Goal: Transaction & Acquisition: Purchase product/service

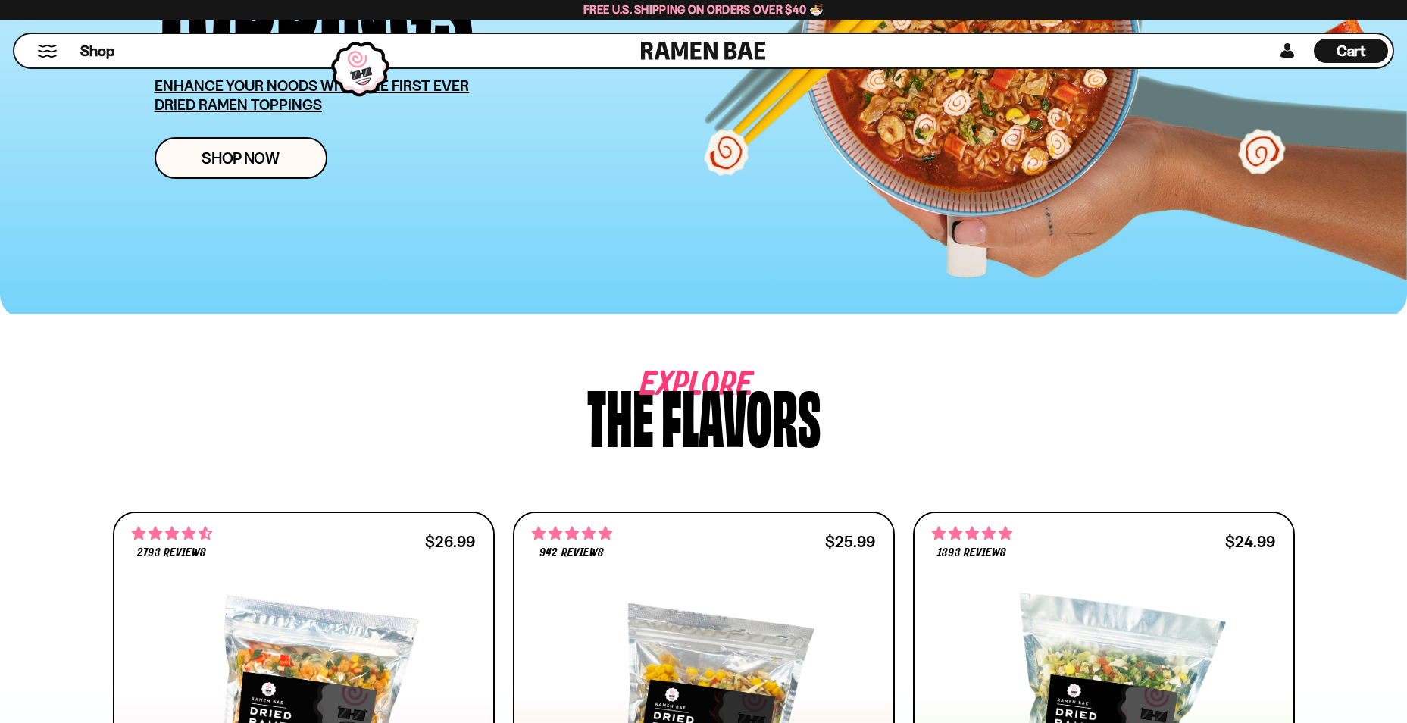
scroll to position [152, 0]
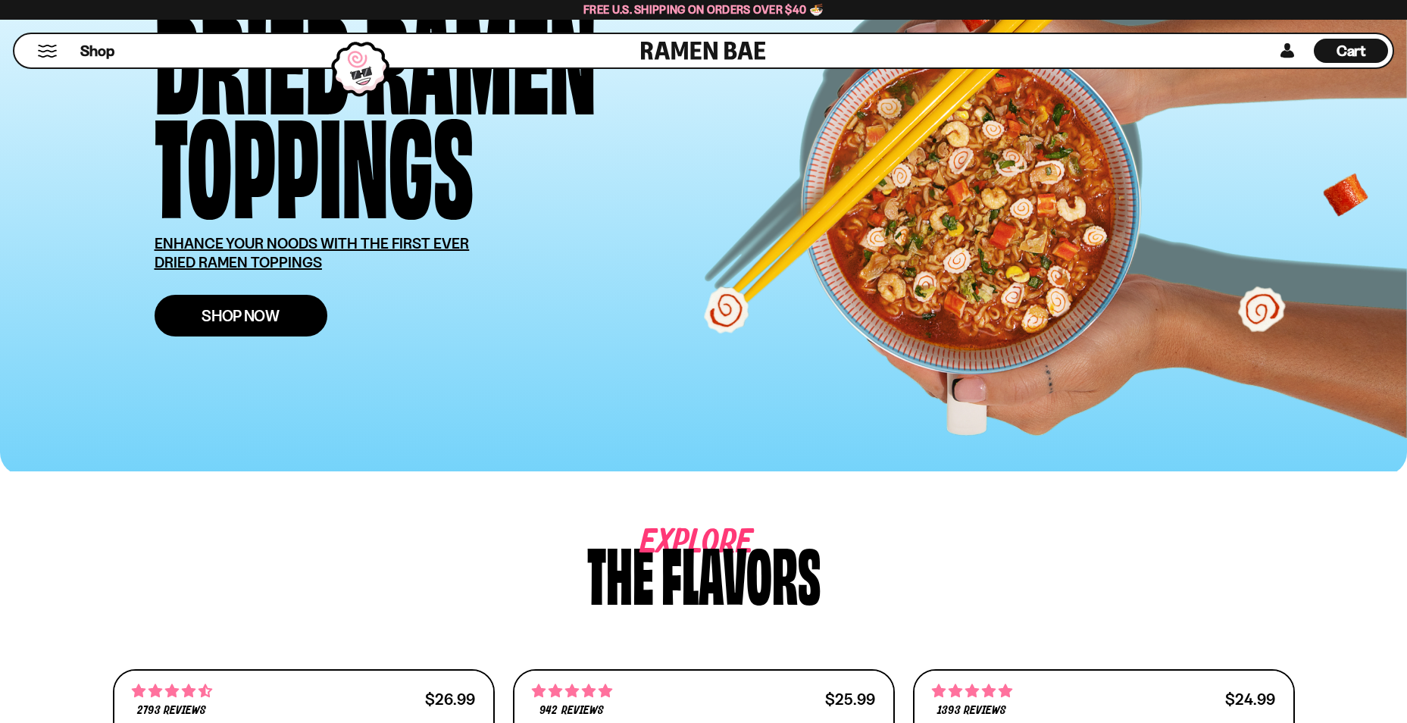
click at [281, 307] on link "Shop Now" at bounding box center [241, 316] width 173 height 42
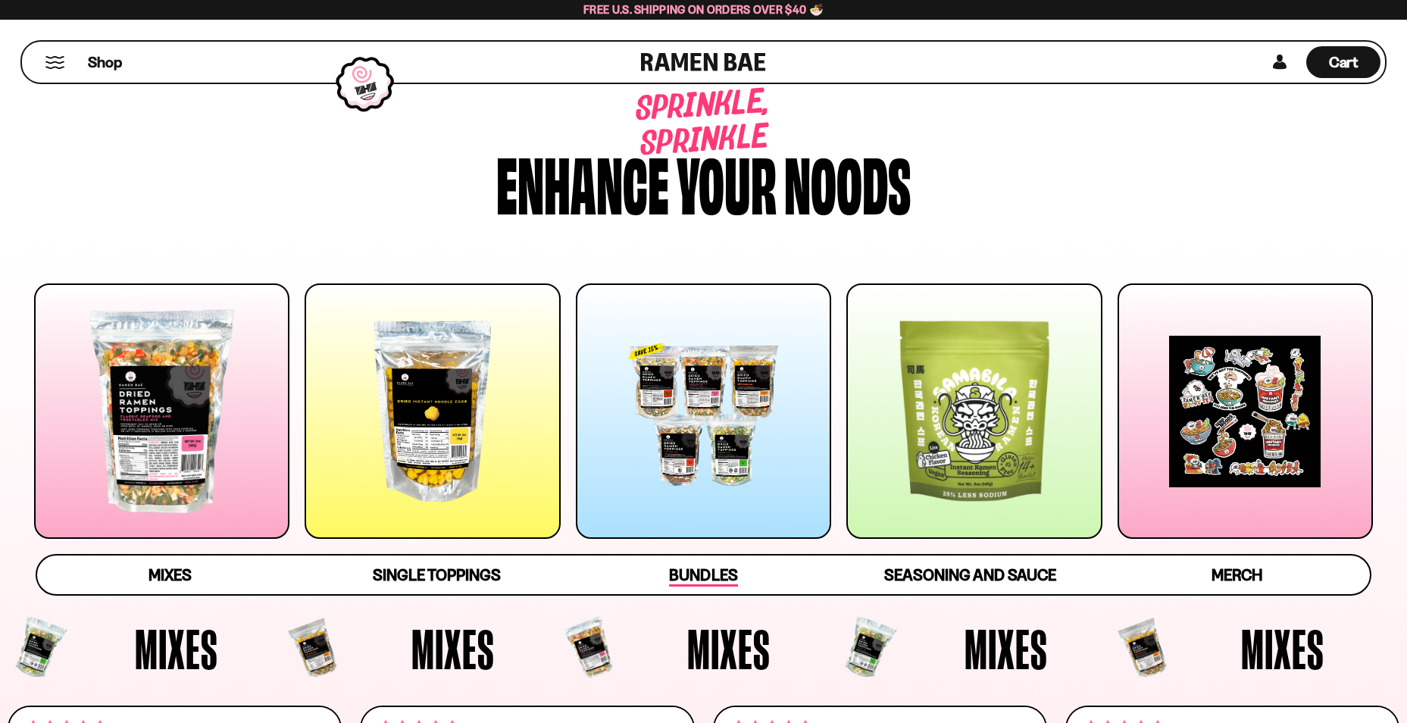
click at [689, 576] on span "Bundles" at bounding box center [703, 575] width 68 height 21
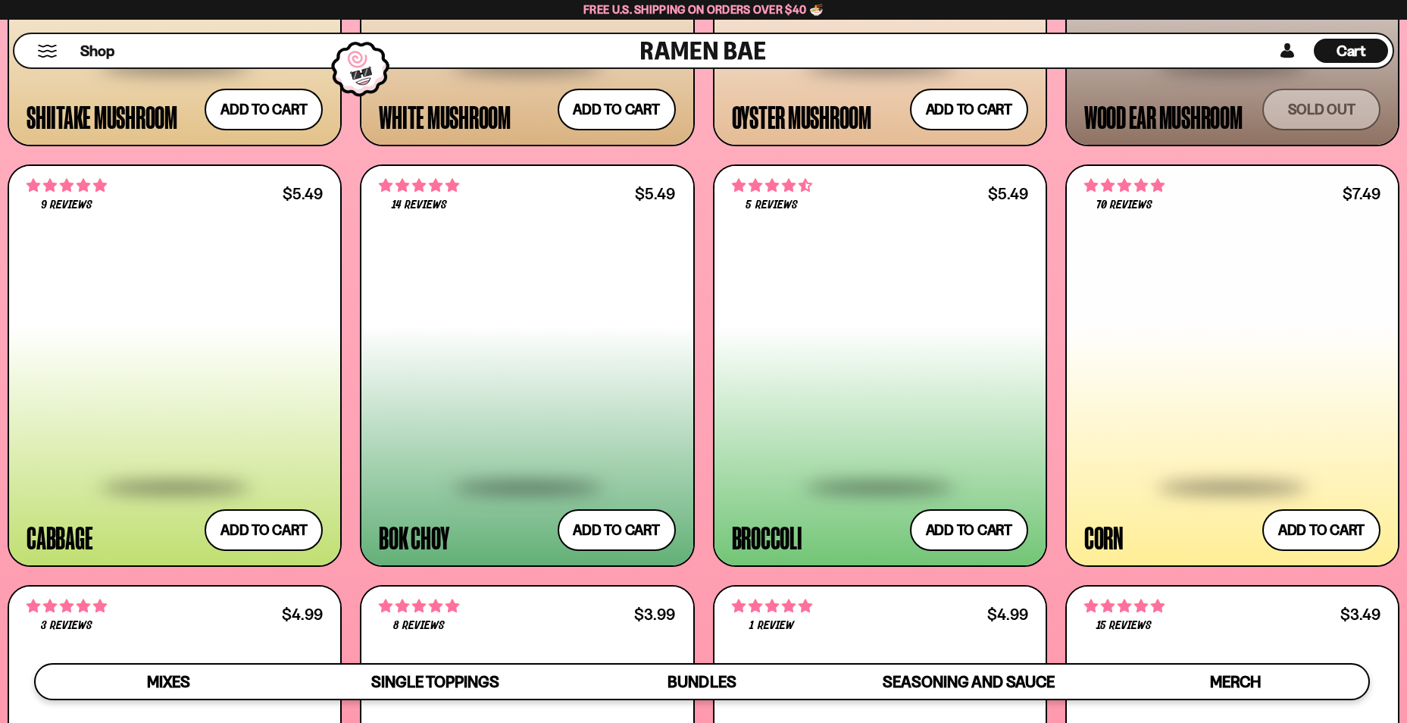
scroll to position [2560, 0]
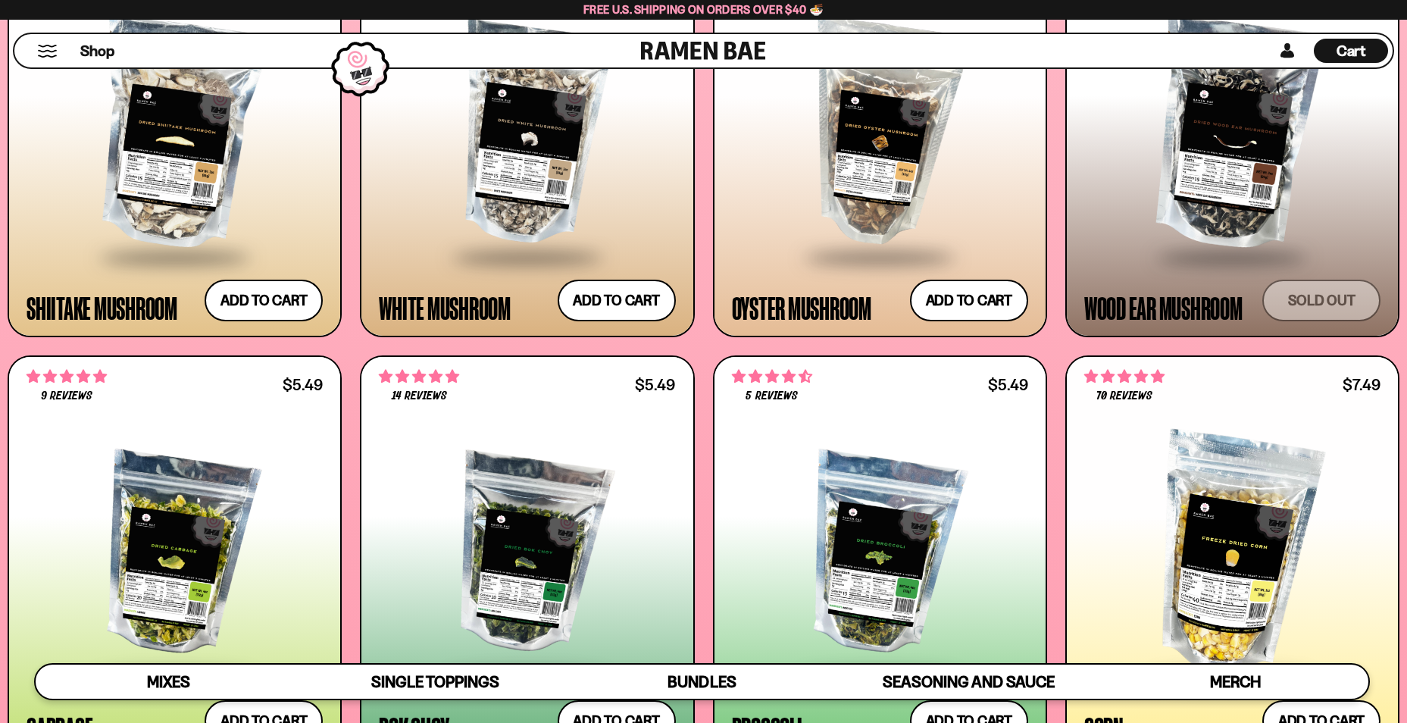
click at [48, 55] on button "Mobile Menu Trigger" at bounding box center [47, 51] width 20 height 13
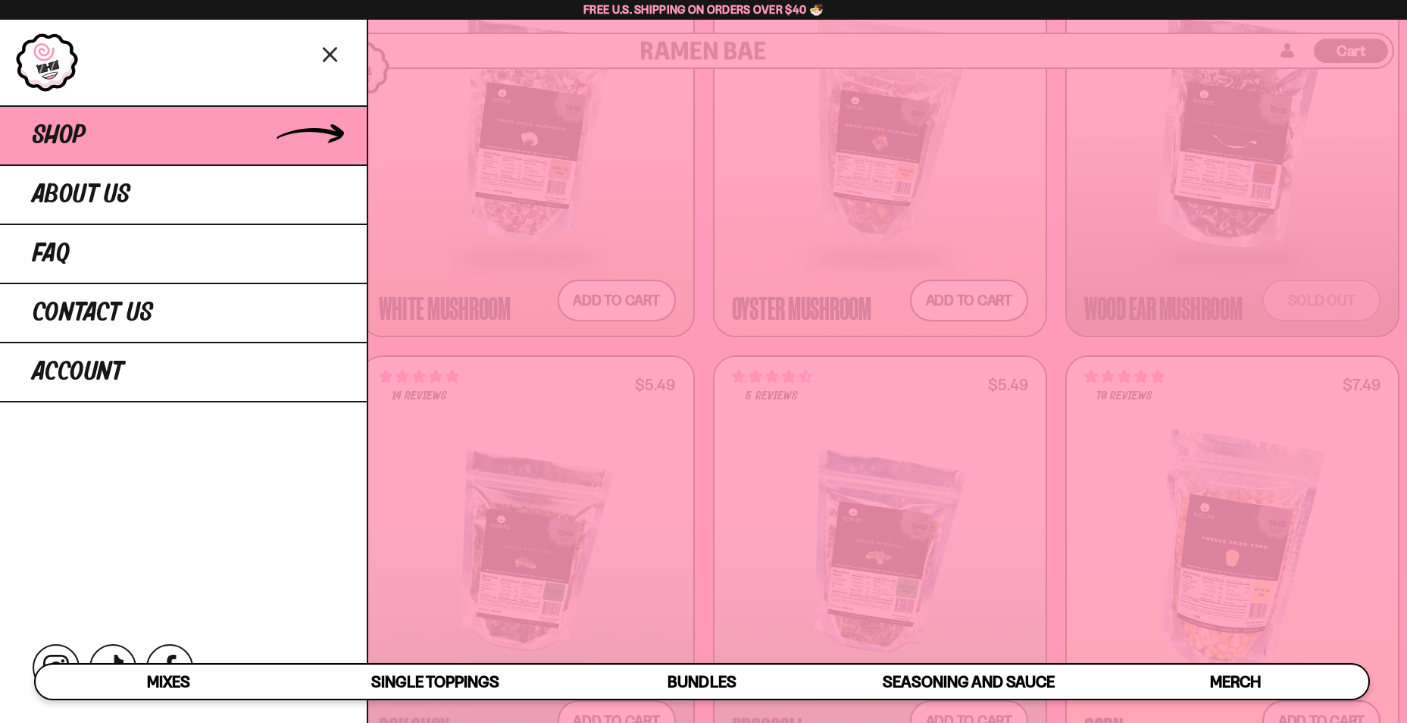
click at [70, 128] on span "Shop" at bounding box center [59, 135] width 53 height 27
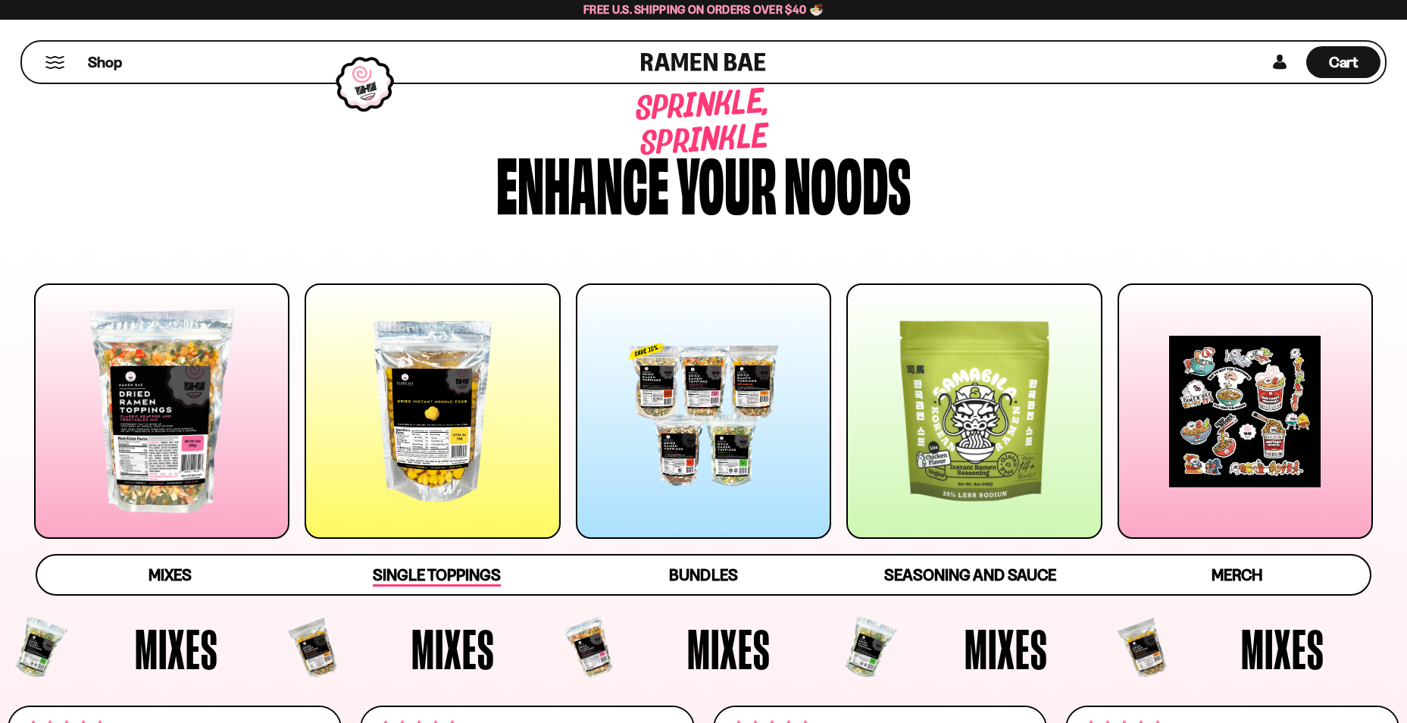
click at [404, 574] on span "Single Toppings" at bounding box center [437, 575] width 128 height 21
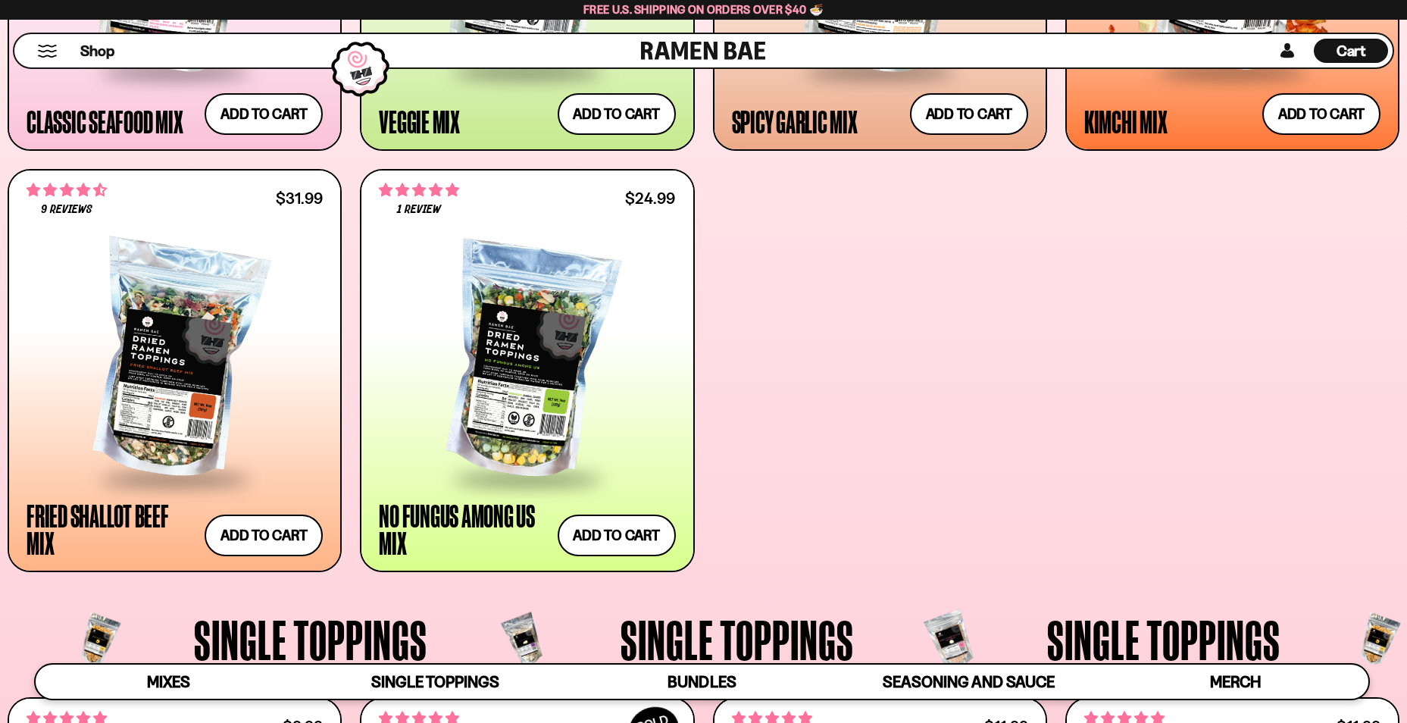
scroll to position [578, 0]
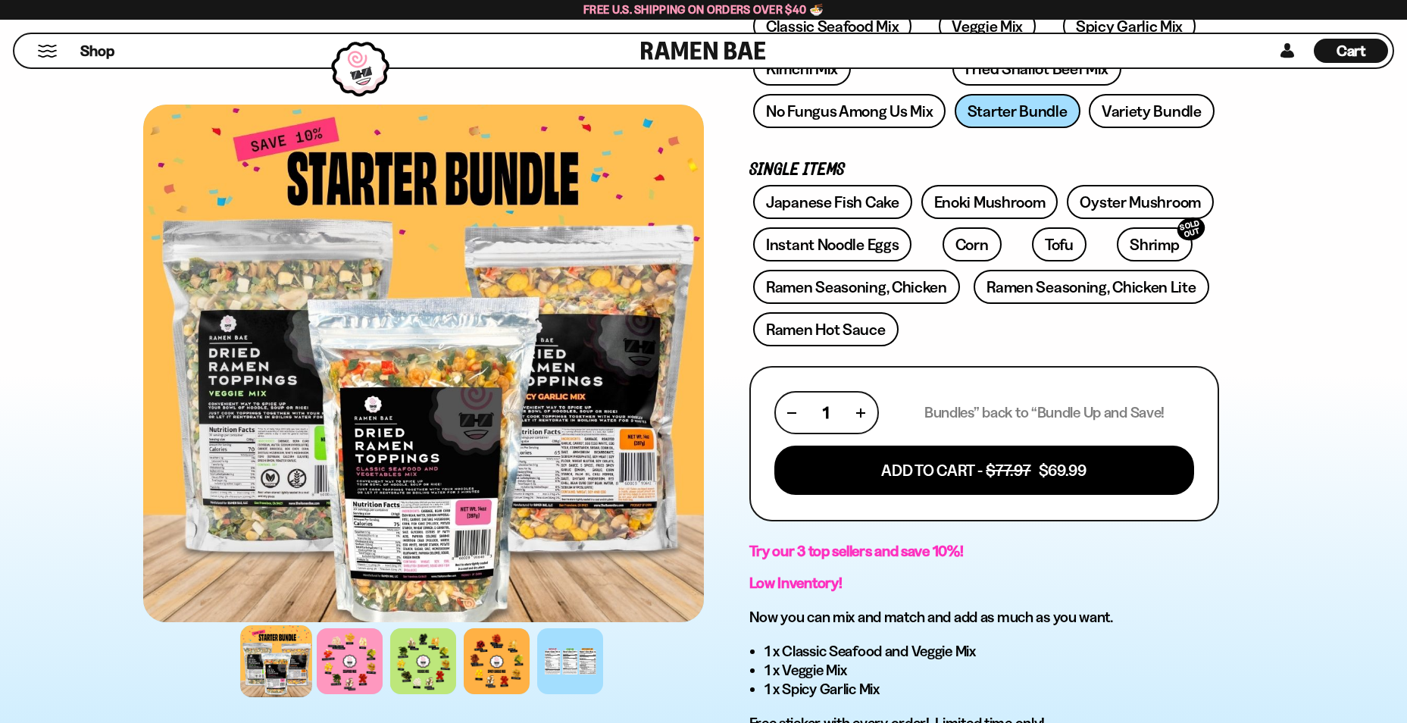
scroll to position [76, 0]
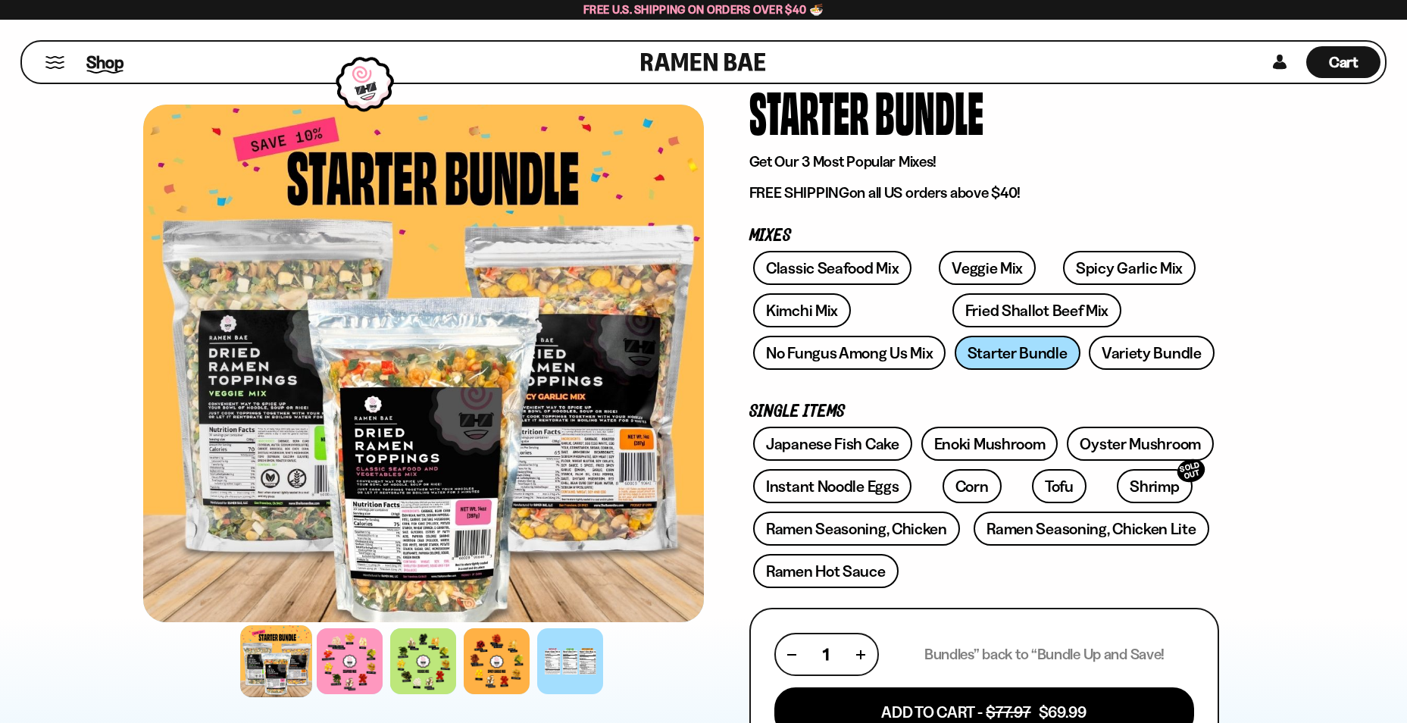
click at [107, 69] on span "Shop" at bounding box center [104, 62] width 37 height 23
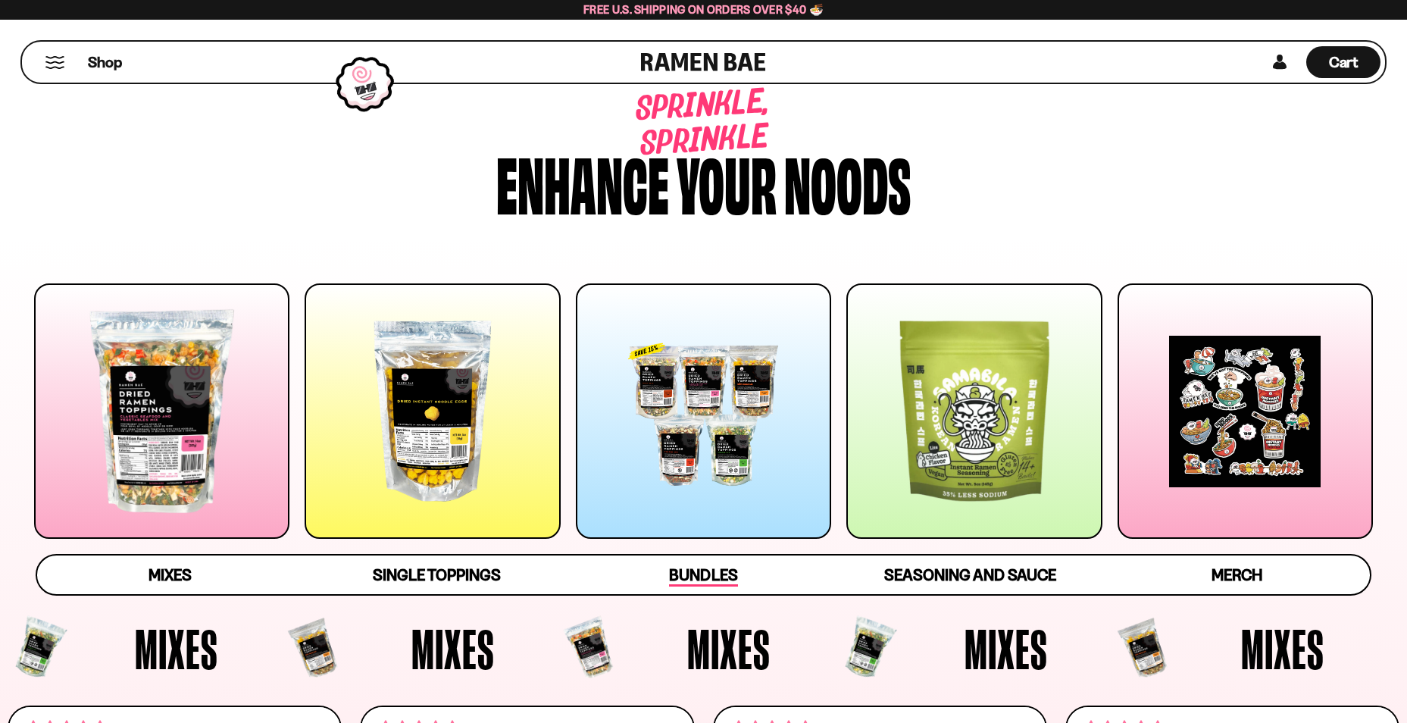
click at [689, 571] on span "Bundles" at bounding box center [703, 575] width 68 height 21
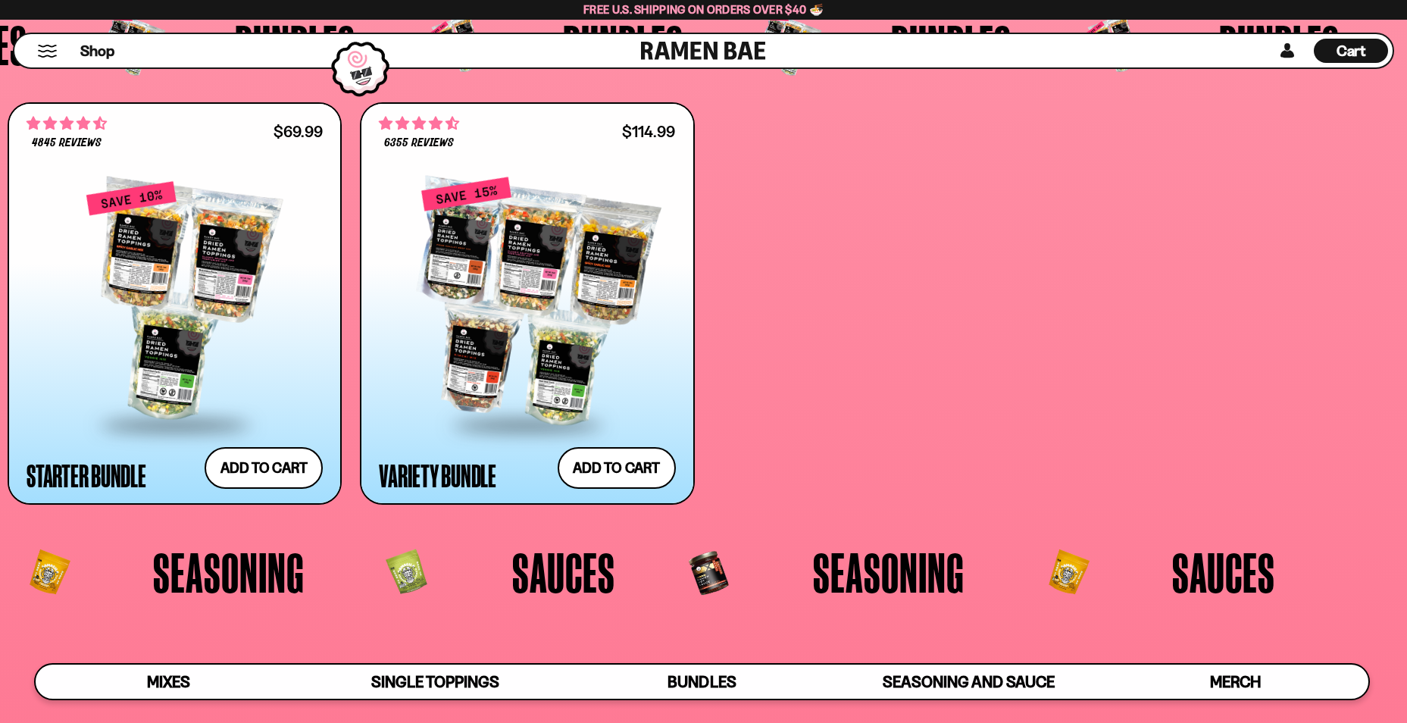
scroll to position [3848, 0]
